Goal: Task Accomplishment & Management: Complete application form

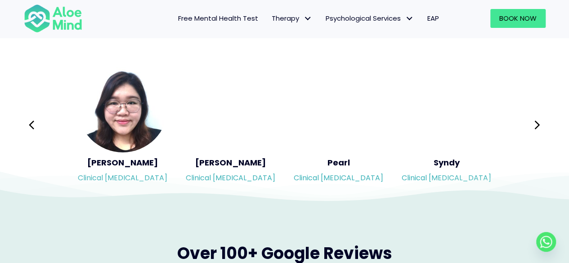
scroll to position [1509, 0]
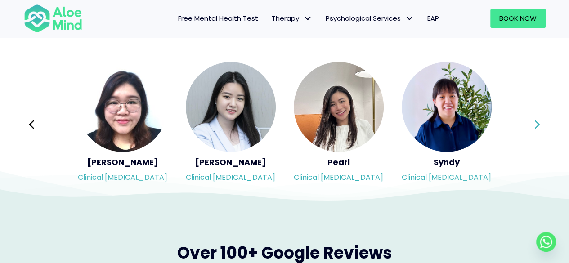
click at [534, 123] on button "Next" at bounding box center [538, 125] width 22 height 22
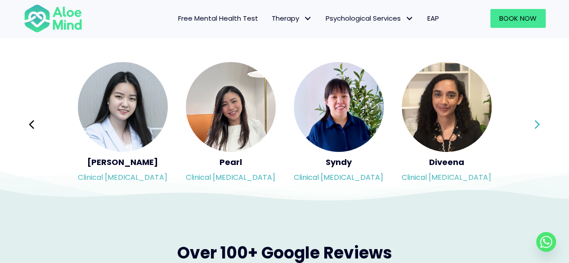
click at [534, 123] on button "Next" at bounding box center [538, 125] width 22 height 22
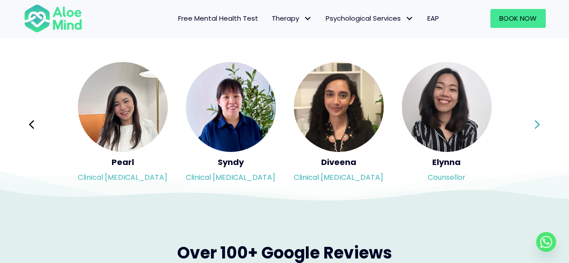
click at [534, 123] on div "Syndy Clinical [MEDICAL_DATA] Diveena Clinical [MEDICAL_DATA] Elynna Counsellor…" at bounding box center [285, 124] width 522 height 127
click at [534, 123] on button "Next" at bounding box center [538, 125] width 22 height 22
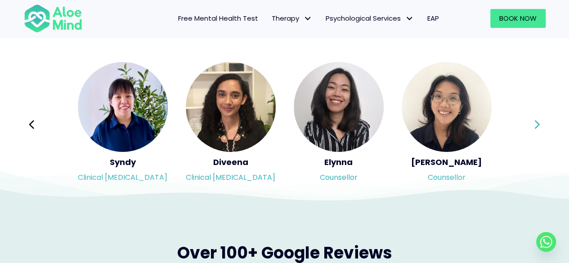
click at [534, 123] on button "Next" at bounding box center [538, 125] width 22 height 22
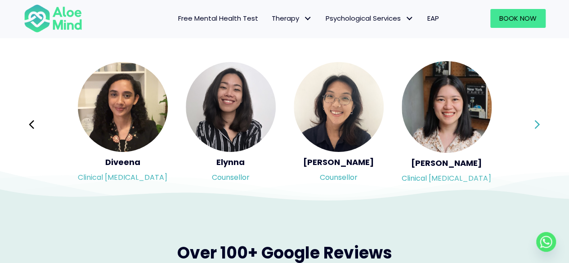
click at [534, 123] on button "Next" at bounding box center [538, 125] width 22 height 22
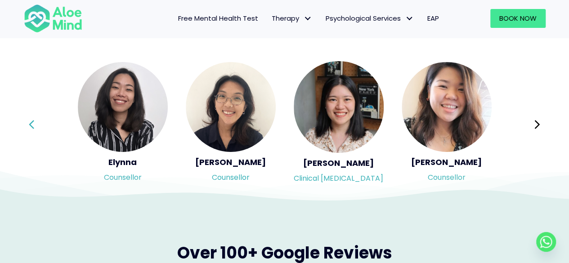
click at [35, 119] on button "Previous" at bounding box center [32, 125] width 22 height 22
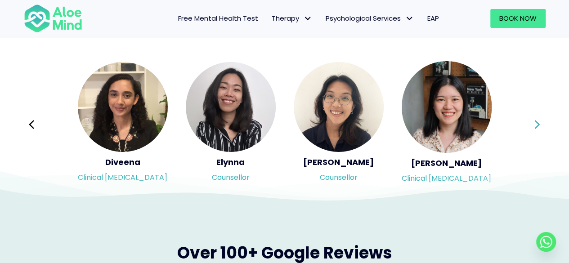
click at [531, 115] on button "Next" at bounding box center [538, 125] width 22 height 22
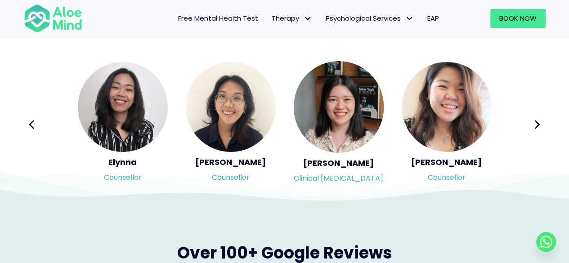
click at [533, 121] on button "Next" at bounding box center [538, 125] width 22 height 22
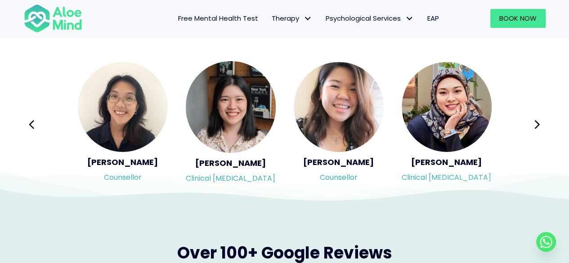
click at [533, 121] on div "Syndy Clinical [MEDICAL_DATA] Diveena Clinical [MEDICAL_DATA] Elynna Counsellor…" at bounding box center [285, 124] width 522 height 127
click at [533, 121] on button "Next" at bounding box center [538, 125] width 22 height 22
click at [533, 121] on div "Syndy Clinical [MEDICAL_DATA] Diveena Clinical [MEDICAL_DATA] Elynna Counsellor…" at bounding box center [285, 124] width 522 height 127
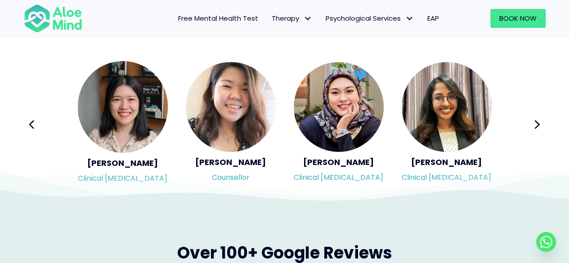
click at [533, 121] on div "Syndy Clinical [MEDICAL_DATA] Diveena Clinical [MEDICAL_DATA] Elynna Counsellor…" at bounding box center [285, 124] width 522 height 127
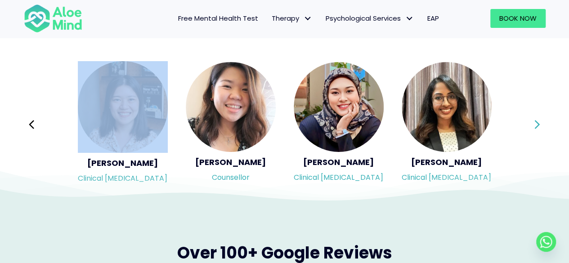
click at [533, 121] on button "Next" at bounding box center [538, 125] width 22 height 22
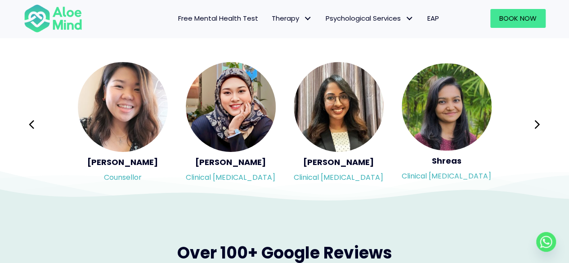
click at [533, 121] on div "Syndy Clinical [MEDICAL_DATA] Diveena Clinical [MEDICAL_DATA] Elynna Counsellor…" at bounding box center [285, 124] width 522 height 127
click at [533, 121] on button "Next" at bounding box center [538, 125] width 22 height 22
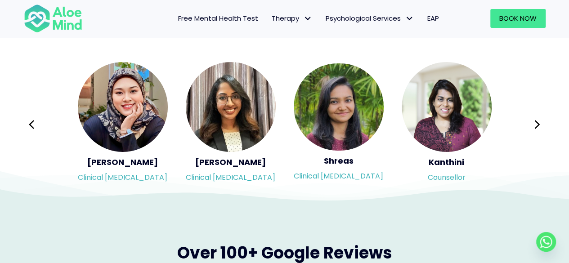
click at [533, 121] on div "Syndy Clinical [MEDICAL_DATA] Diveena Clinical [MEDICAL_DATA] Elynna Counsellor…" at bounding box center [285, 124] width 522 height 127
click at [533, 121] on button "Next" at bounding box center [538, 125] width 22 height 22
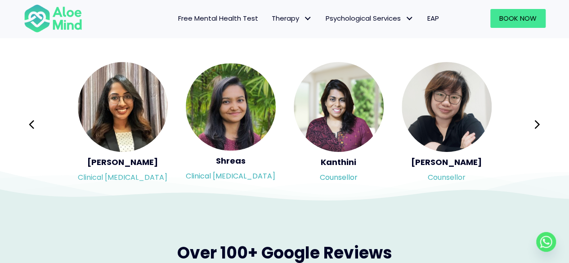
click at [535, 123] on icon at bounding box center [537, 124] width 6 height 17
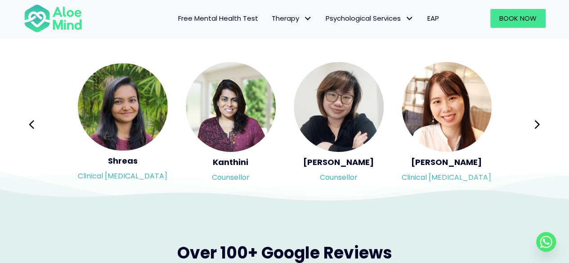
click at [535, 123] on div "Syndy Clinical [MEDICAL_DATA] Diveena Clinical [MEDICAL_DATA] Elynna Counsellor…" at bounding box center [285, 124] width 522 height 127
click at [535, 123] on icon at bounding box center [537, 124] width 6 height 17
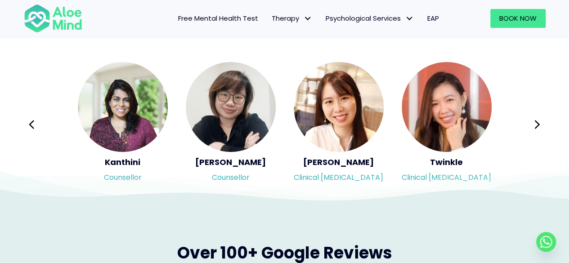
click at [535, 123] on div "Syndy Clinical [MEDICAL_DATA] Diveena Clinical [MEDICAL_DATA] Elynna Counsellor…" at bounding box center [285, 124] width 522 height 127
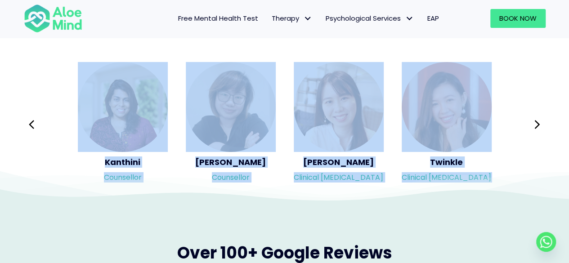
click at [535, 123] on div "Syndy Clinical [MEDICAL_DATA] Diveena Clinical [MEDICAL_DATA] Elynna Counsellor…" at bounding box center [285, 124] width 522 height 127
click at [535, 123] on icon at bounding box center [537, 124] width 6 height 17
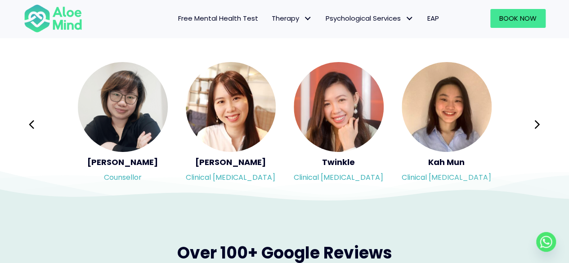
click at [535, 123] on div "Syndy Clinical [MEDICAL_DATA] Diveena Clinical [MEDICAL_DATA] Elynna Counsellor…" at bounding box center [285, 124] width 522 height 127
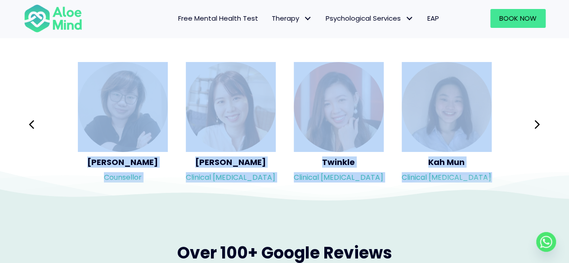
click at [535, 123] on div "Syndy Clinical [MEDICAL_DATA] Diveena Clinical [MEDICAL_DATA] Elynna Counsellor…" at bounding box center [285, 124] width 522 height 127
click at [535, 123] on icon at bounding box center [537, 124] width 6 height 17
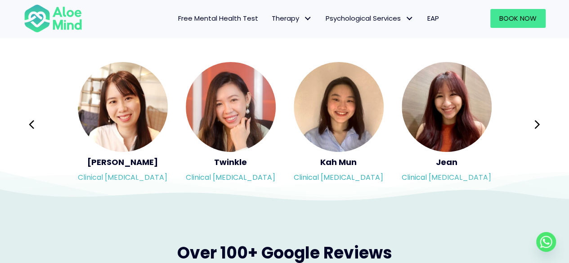
click at [535, 123] on div "Syndy Clinical [MEDICAL_DATA] Diveena Clinical [MEDICAL_DATA] Elynna Counsellor…" at bounding box center [285, 124] width 522 height 127
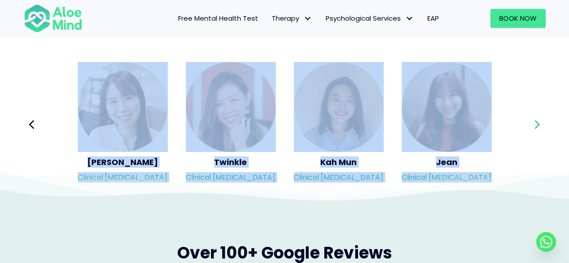
click at [535, 123] on icon at bounding box center [537, 124] width 6 height 17
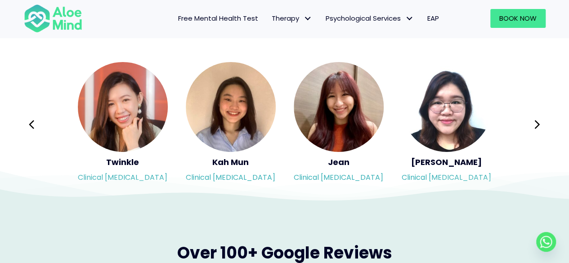
click at [535, 123] on div "Syndy Clinical [MEDICAL_DATA] Diveena Clinical [MEDICAL_DATA] Elynna Counsellor…" at bounding box center [285, 124] width 522 height 127
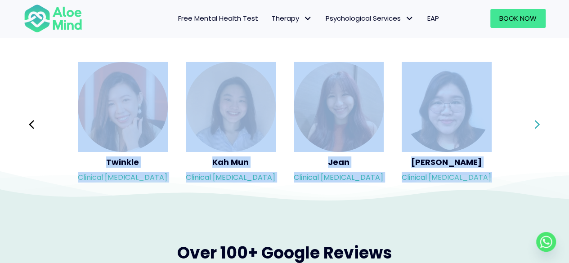
click at [535, 123] on icon at bounding box center [537, 124] width 6 height 17
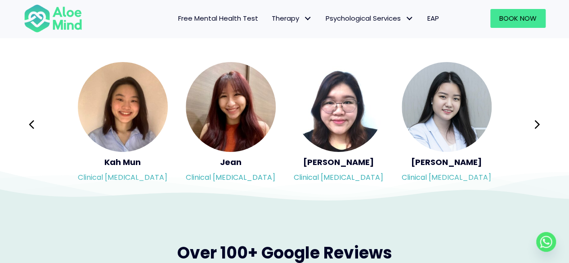
click at [535, 123] on div "Syndy Clinical [MEDICAL_DATA] Diveena Clinical [MEDICAL_DATA] Elynna Counsellor…" at bounding box center [285, 124] width 522 height 127
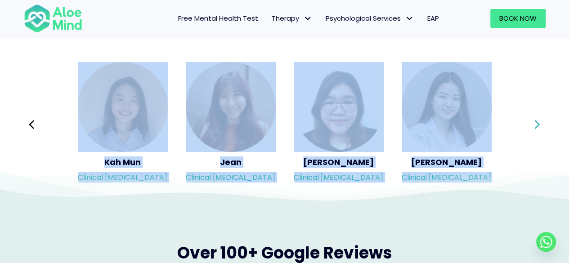
click at [535, 123] on div "Syndy Clinical [MEDICAL_DATA] Diveena Clinical [MEDICAL_DATA] Elynna Counsellor…" at bounding box center [285, 124] width 522 height 127
click at [535, 123] on icon at bounding box center [537, 124] width 6 height 17
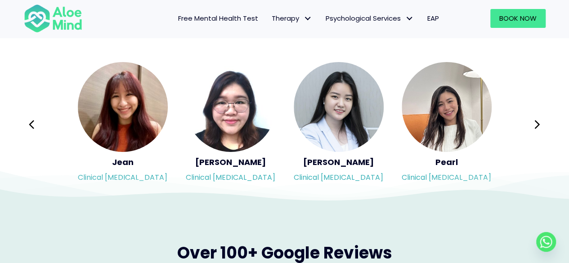
click at [535, 123] on div "Syndy Clinical [MEDICAL_DATA] Diveena Clinical [MEDICAL_DATA] Elynna Counsellor…" at bounding box center [285, 124] width 522 height 127
click at [535, 123] on icon at bounding box center [537, 124] width 6 height 17
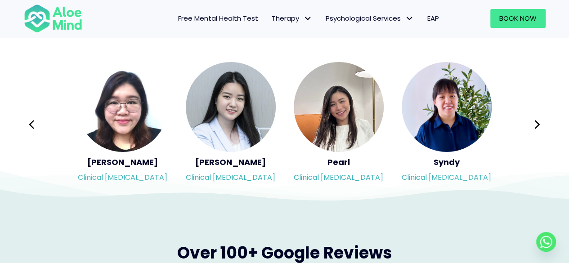
click at [535, 123] on div "Syndy Clinical [MEDICAL_DATA] Diveena Clinical [MEDICAL_DATA] Elynna Counsellor…" at bounding box center [285, 124] width 522 height 127
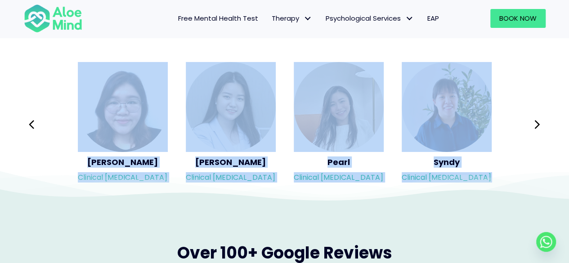
click at [535, 123] on div "Syndy Clinical [MEDICAL_DATA] Diveena Clinical [MEDICAL_DATA] Elynna Counsellor…" at bounding box center [285, 124] width 522 height 127
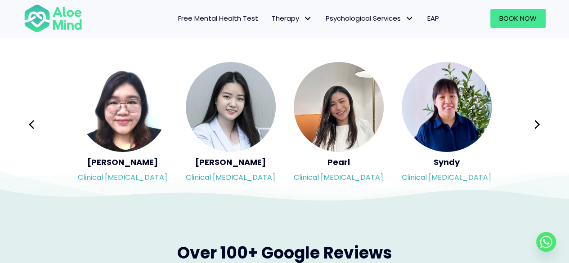
click at [362, 50] on div "Our mental health professionals Professional and licensed therapists you can tr…" at bounding box center [285, 13] width 540 height 78
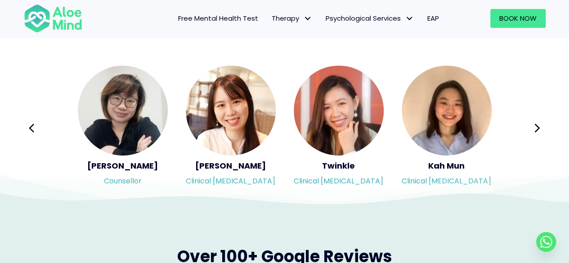
scroll to position [1457, 0]
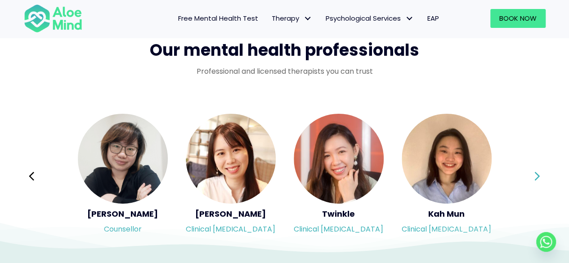
click at [530, 167] on button "Next" at bounding box center [538, 177] width 22 height 22
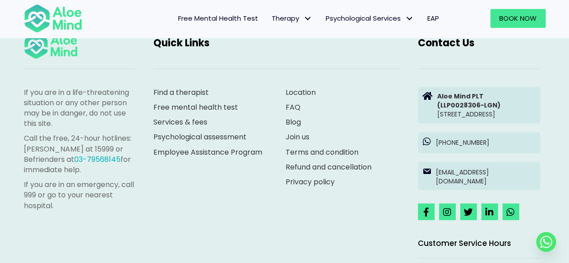
scroll to position [2469, 0]
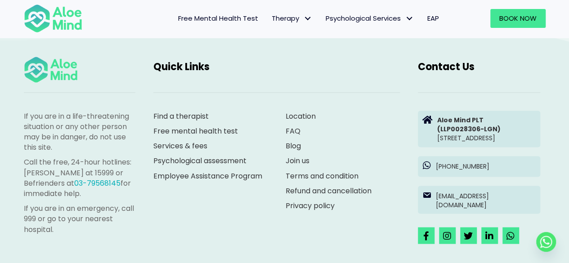
click at [428, 14] on span "EAP" at bounding box center [434, 18] width 12 height 9
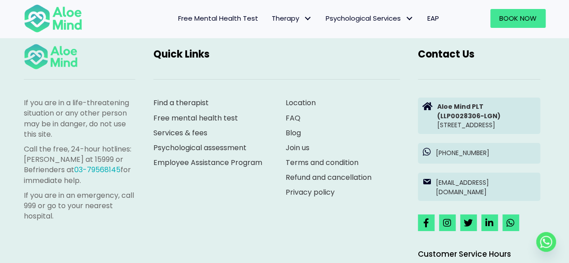
scroll to position [1524, 0]
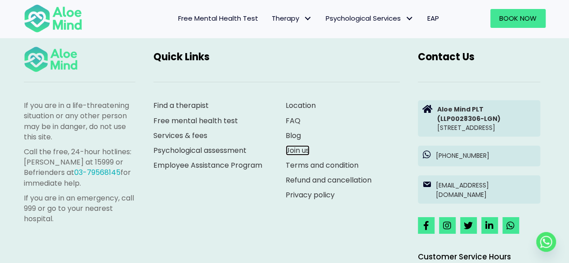
click at [297, 153] on link "Join us" at bounding box center [298, 150] width 24 height 10
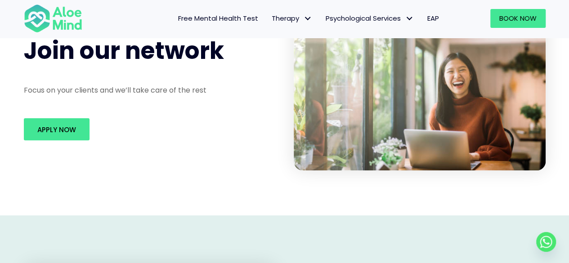
scroll to position [91, 0]
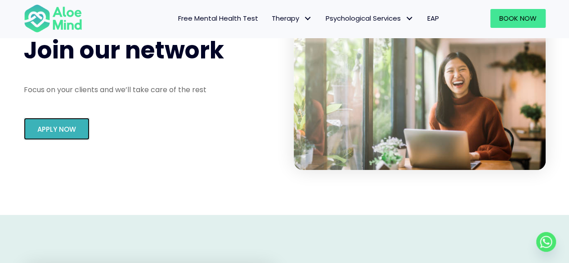
click at [36, 126] on link "Apply Now" at bounding box center [57, 129] width 66 height 22
